Goal: Navigation & Orientation: Find specific page/section

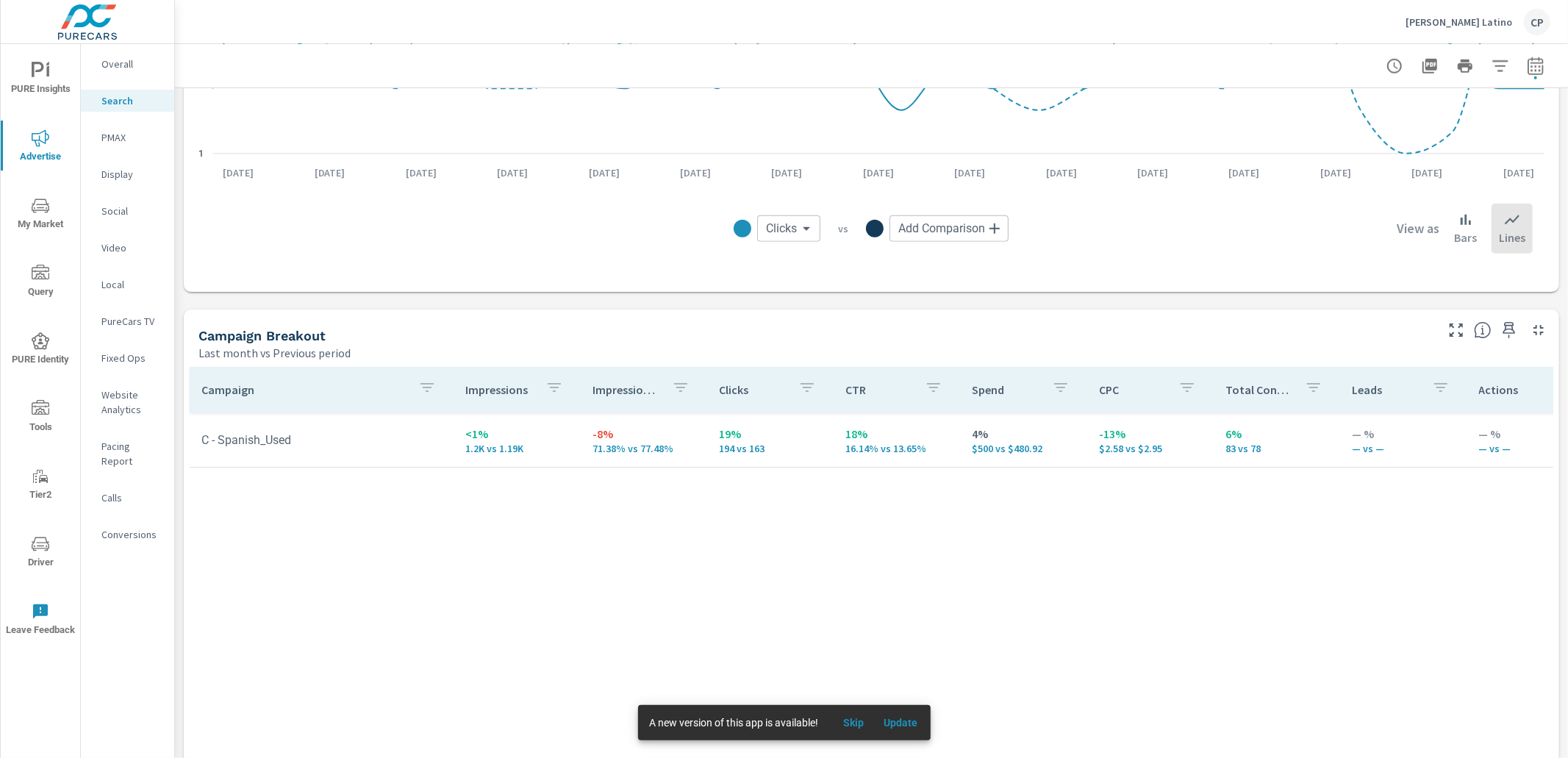
scroll to position [1204, 0]
click at [127, 209] on p "Social" at bounding box center [131, 211] width 61 height 15
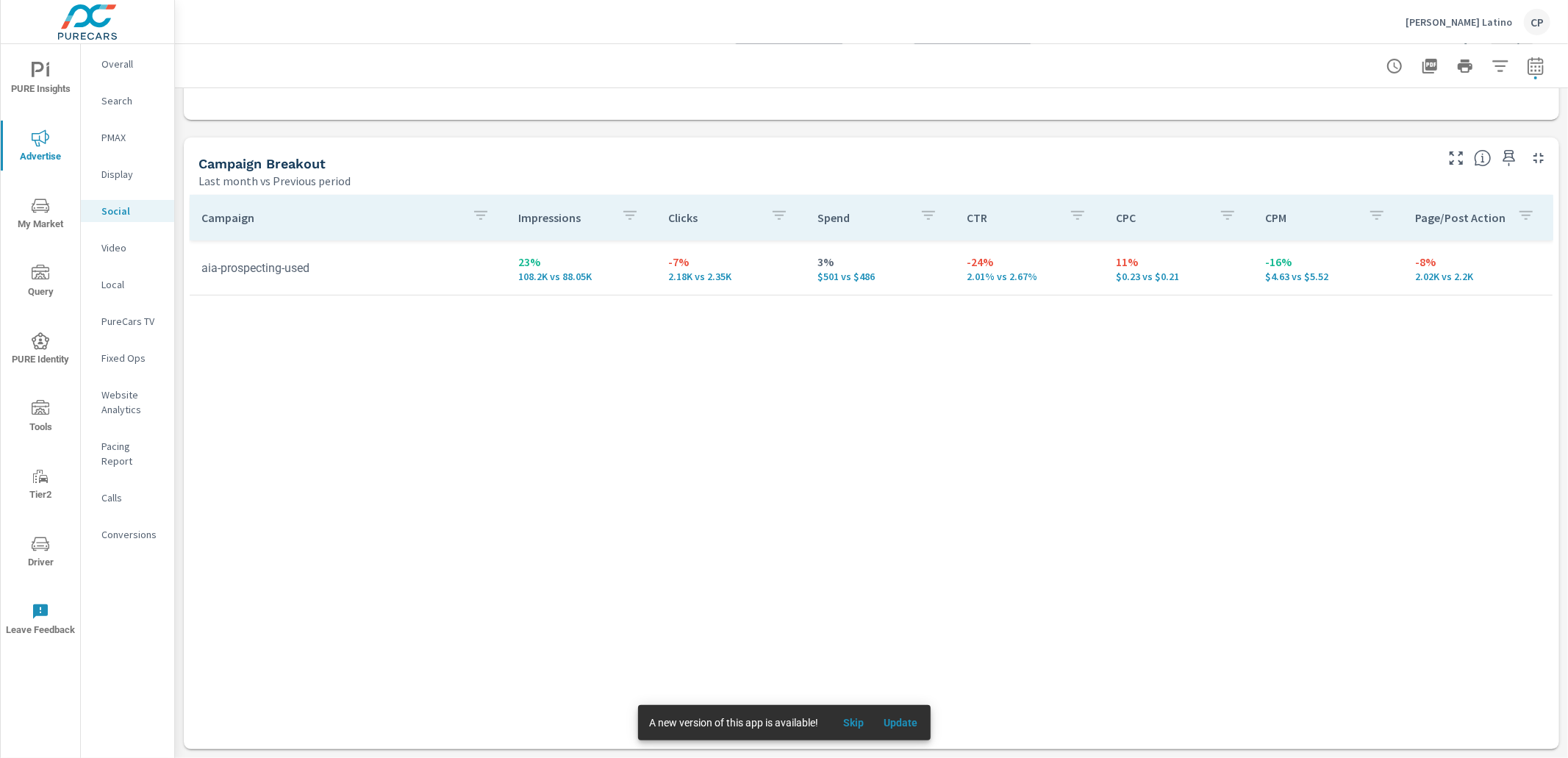
scroll to position [589, 0]
click at [1507, 19] on p "[PERSON_NAME] Latino" at bounding box center [1459, 22] width 107 height 13
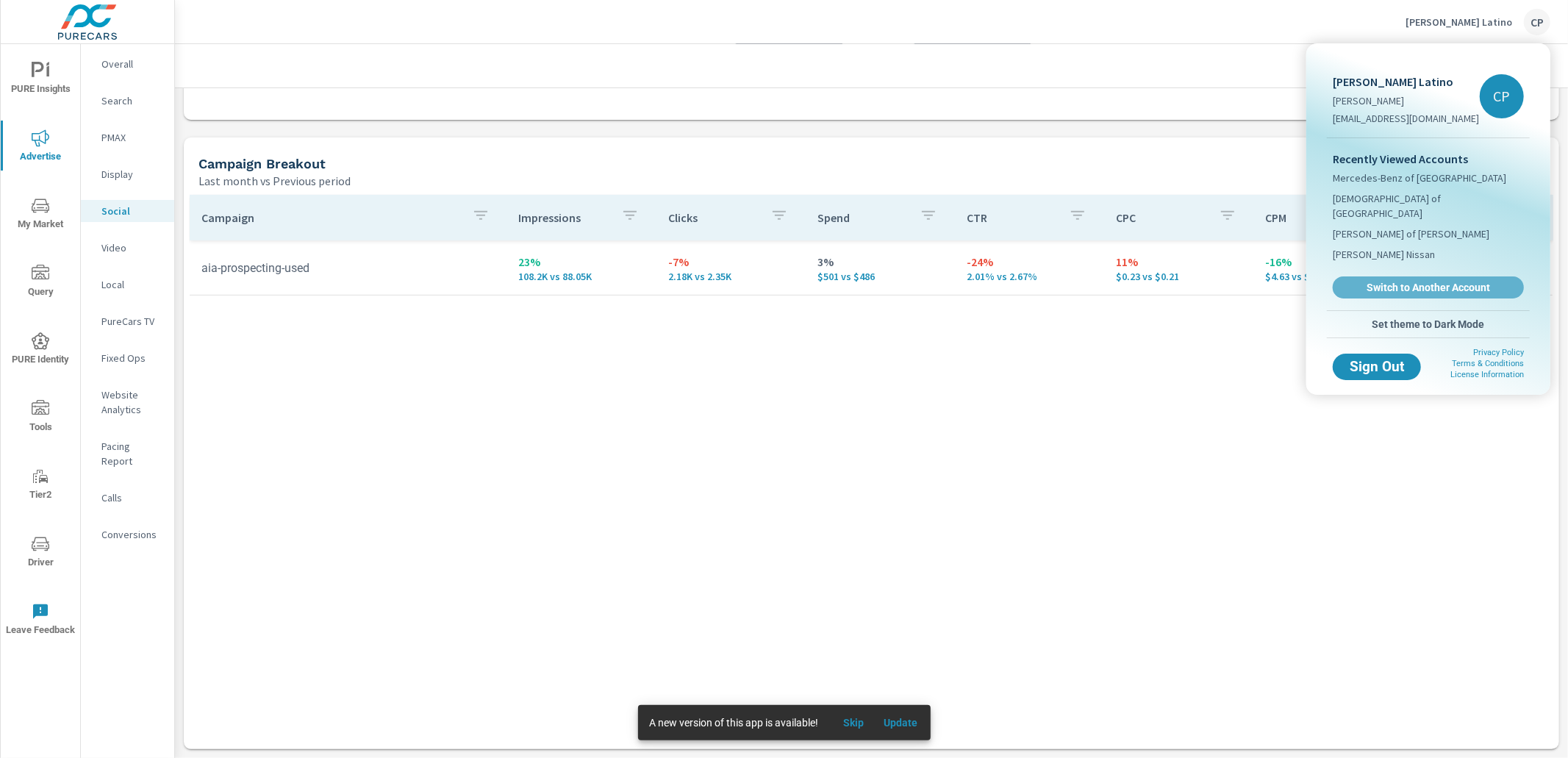
drag, startPoint x: 1361, startPoint y: 273, endPoint x: 1347, endPoint y: 267, distance: 15.2
click at [1360, 281] on span "Switch to Another Account" at bounding box center [1428, 288] width 175 height 13
